Goal: Information Seeking & Learning: Learn about a topic

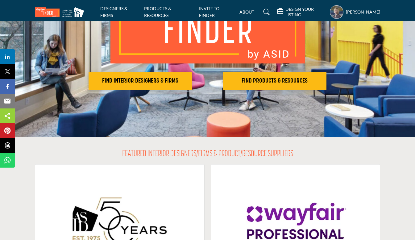
scroll to position [85, 0]
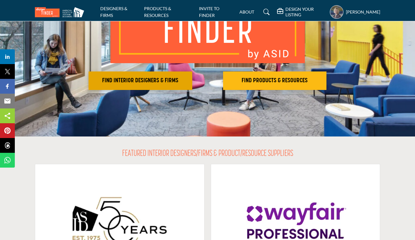
click at [158, 76] on button "FIND INTERIOR DESIGNERS & FIRMS" at bounding box center [140, 81] width 104 height 19
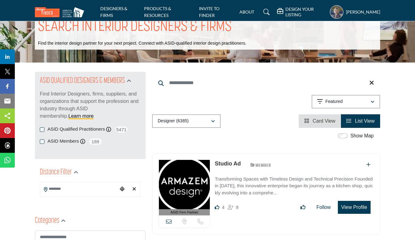
scroll to position [21, 0]
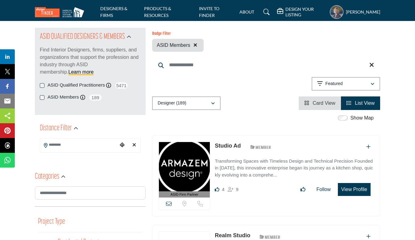
scroll to position [67, 0]
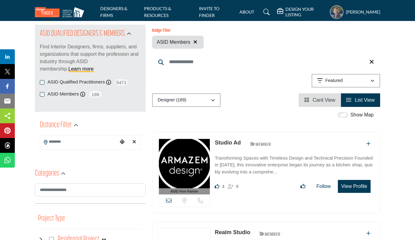
click at [97, 142] on input "Search Location" at bounding box center [79, 142] width 78 height 12
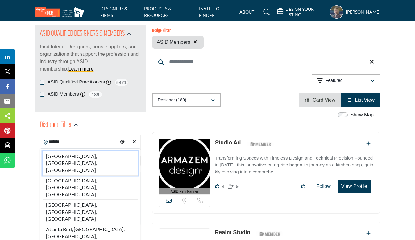
click at [86, 157] on li "[GEOGRAPHIC_DATA], [GEOGRAPHIC_DATA], [GEOGRAPHIC_DATA]" at bounding box center [90, 163] width 95 height 24
type input "**********"
type input "***"
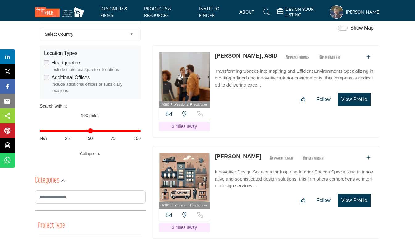
scroll to position [94, 0]
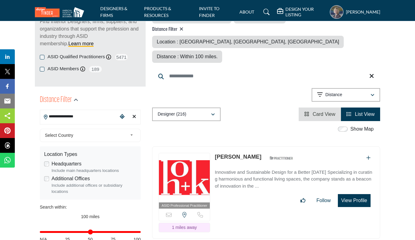
scroll to position [96, 0]
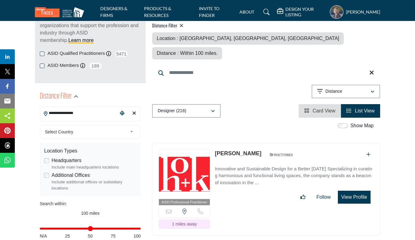
click at [189, 107] on div "Designer (216)" at bounding box center [184, 110] width 53 height 7
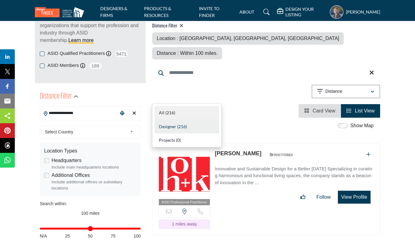
click at [175, 113] on b "(216)" at bounding box center [170, 112] width 10 height 5
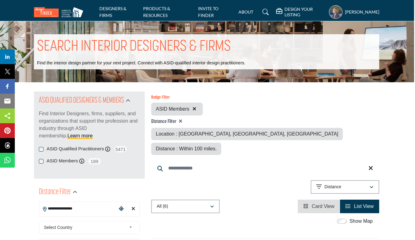
scroll to position [0, 1]
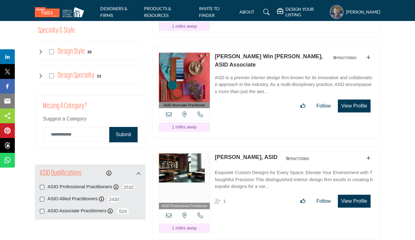
scroll to position [692, 0]
